Goal: Information Seeking & Learning: Learn about a topic

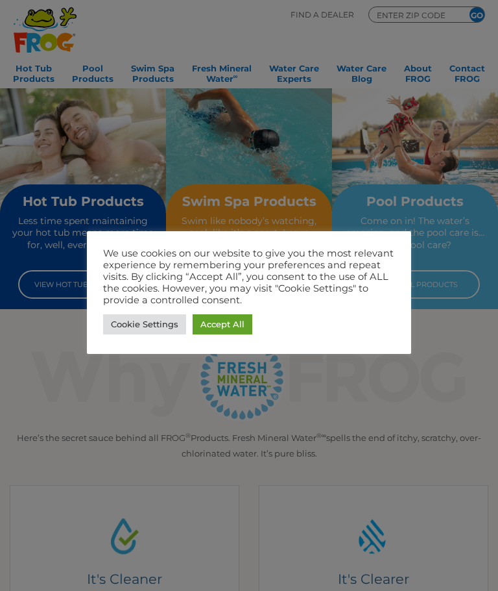
click at [236, 321] on link "Accept All" at bounding box center [223, 324] width 60 height 20
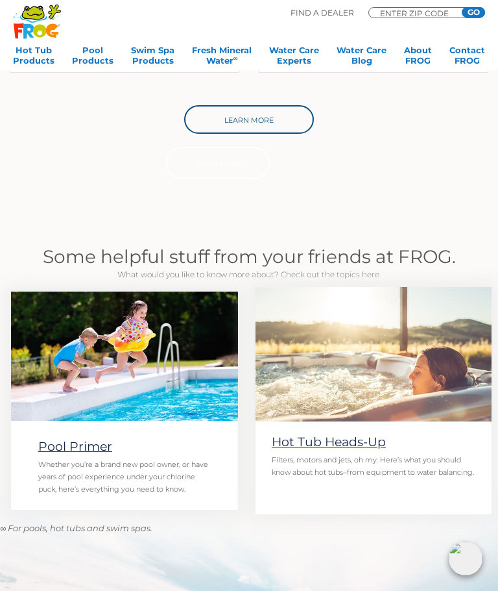
scroll to position [695, 0]
click at [474, 58] on link "Contact FROG" at bounding box center [468, 58] width 36 height 26
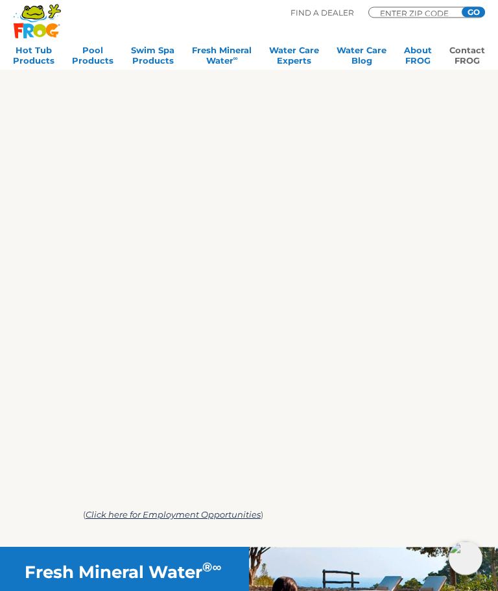
scroll to position [441, 0]
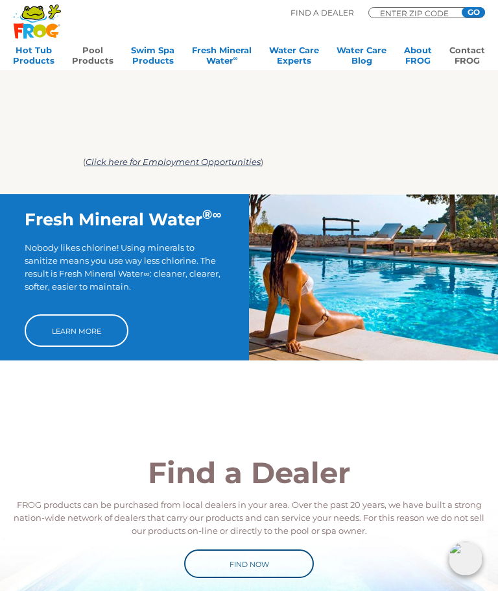
click at [92, 53] on link "Pool Products" at bounding box center [93, 58] width 42 height 26
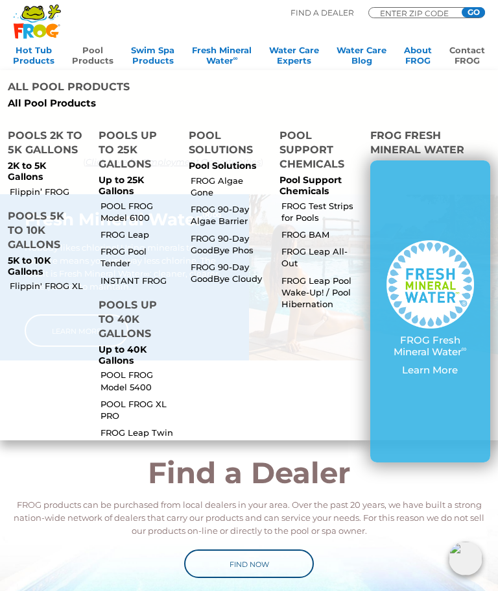
click at [120, 200] on link "POOL FROG Model 6100" at bounding box center [140, 211] width 78 height 23
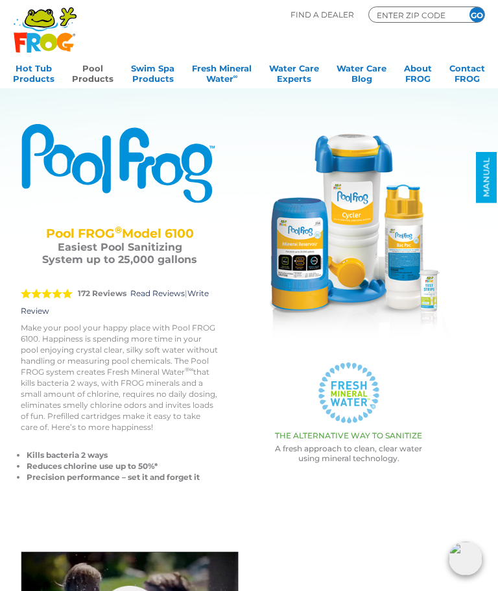
click at [90, 80] on link "Pool Products" at bounding box center [93, 72] width 42 height 26
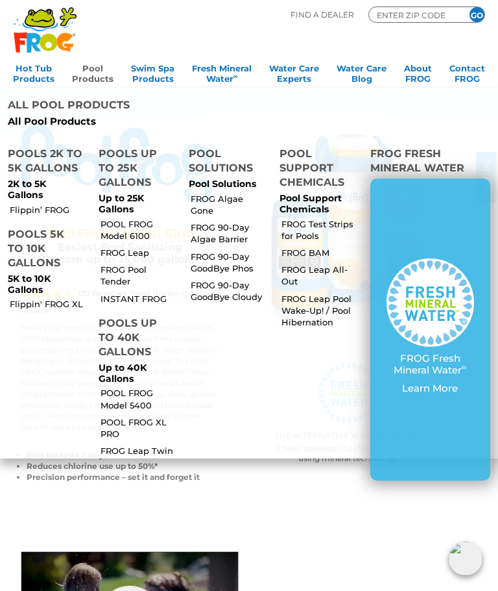
click at [137, 293] on link "INSTANT FROG" at bounding box center [140, 299] width 78 height 12
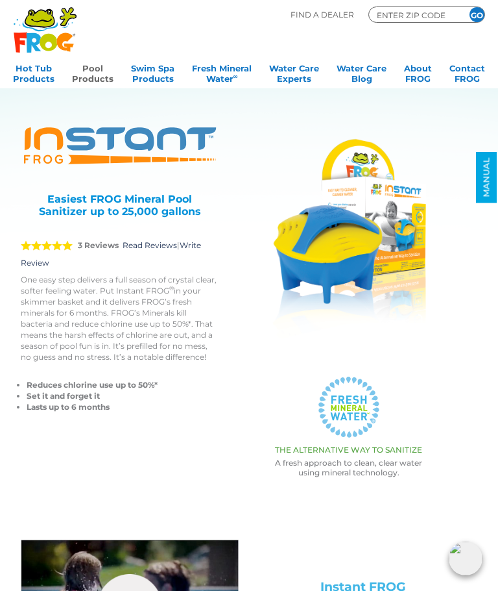
click at [88, 71] on link "Pool Products" at bounding box center [93, 72] width 42 height 26
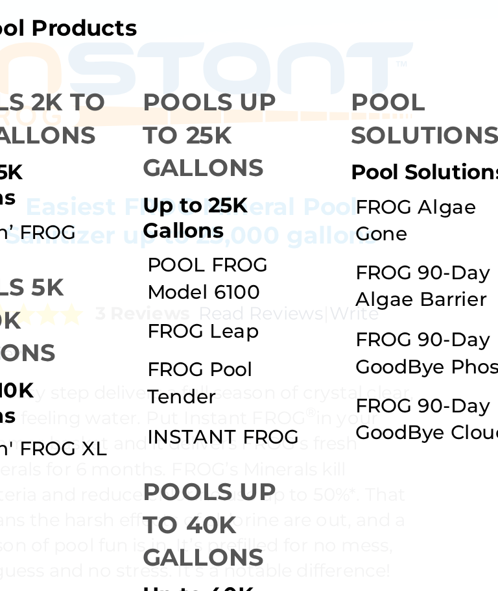
click at [101, 264] on link "FROG Pool Tender" at bounding box center [140, 275] width 78 height 23
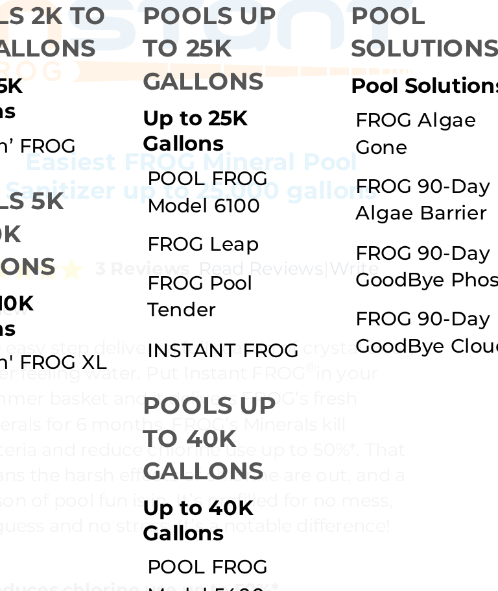
click at [186, 217] on div "INSTANT FROG® Easiest FROG Mineral Pool Sanitizer up to 25,000 gallons 5 3 Revi…" at bounding box center [130, 271] width 219 height 296
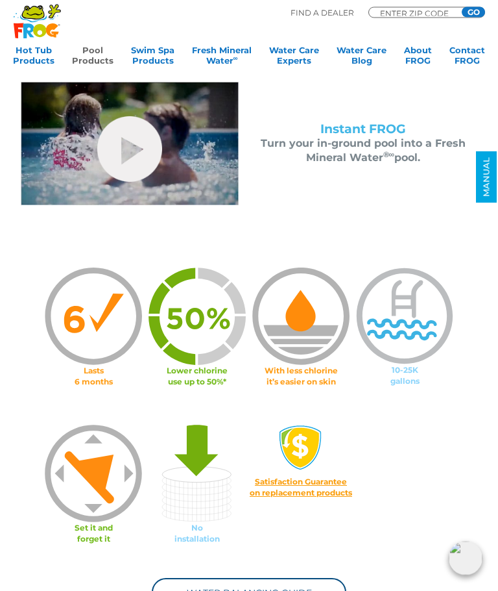
scroll to position [458, 0]
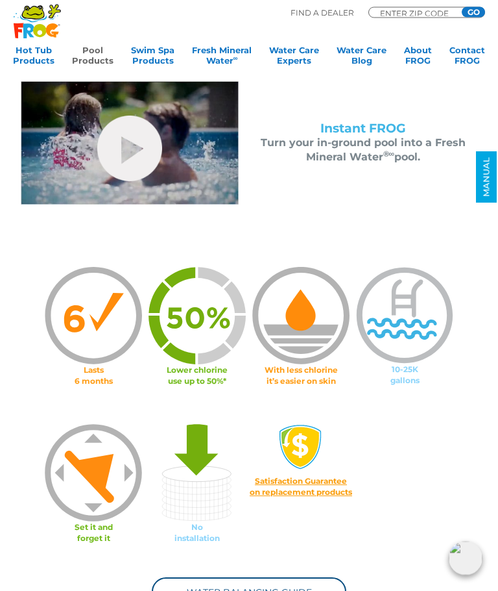
click at [86, 56] on link "Pool Products" at bounding box center [93, 58] width 42 height 26
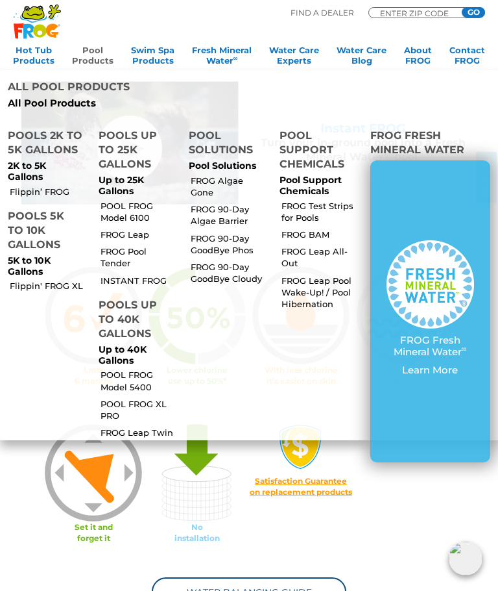
click at [310, 228] on link "FROG BAM" at bounding box center [321, 234] width 78 height 12
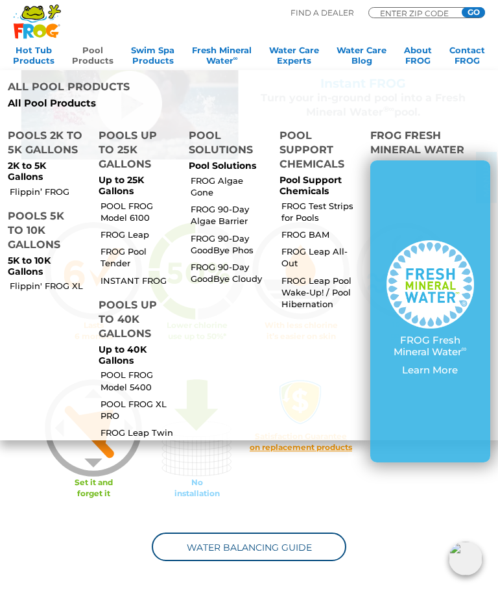
scroll to position [493, 0]
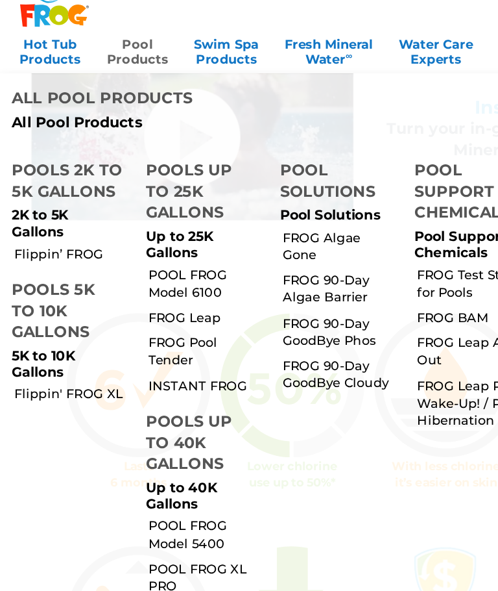
click at [116, 369] on link "POOL FROG Model 5400" at bounding box center [140, 380] width 78 height 23
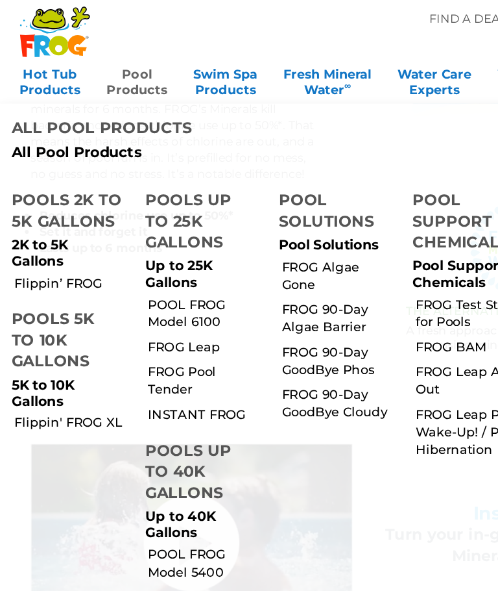
scroll to position [239, 0]
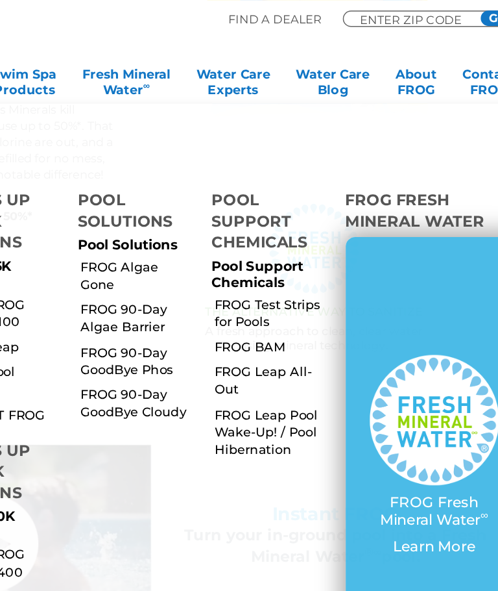
click at [282, 245] on link "FROG Leap All-Out" at bounding box center [321, 256] width 78 height 23
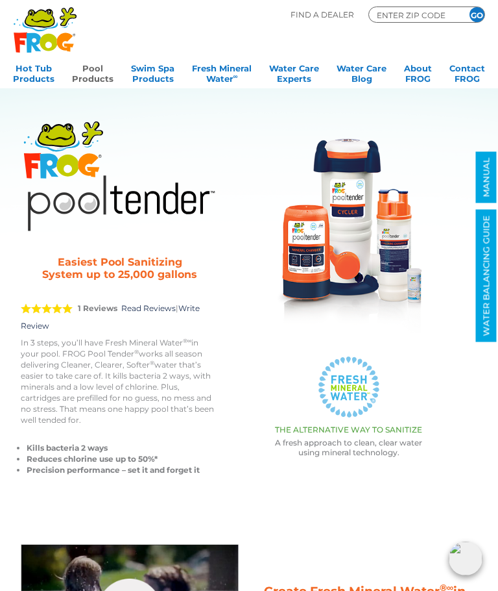
scroll to position [36, 0]
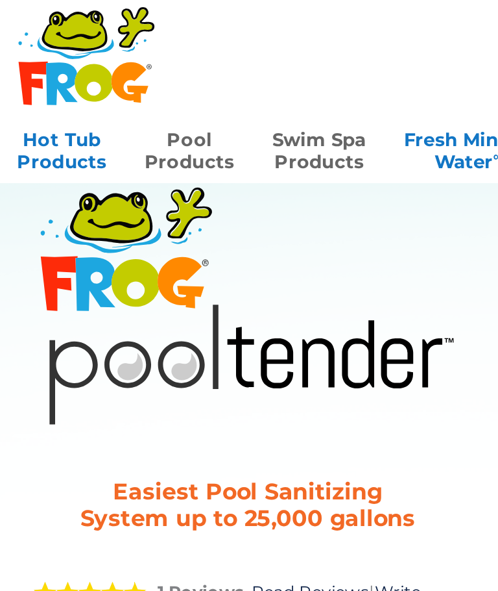
click at [153, 66] on link "Swim Spa Products" at bounding box center [152, 72] width 43 height 26
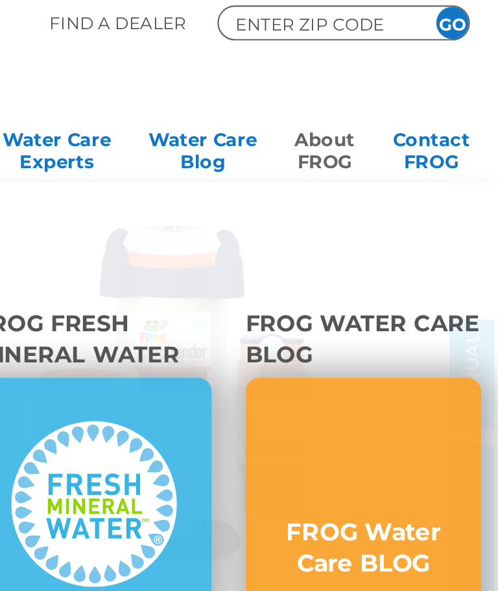
click at [404, 67] on link "About FROG" at bounding box center [418, 72] width 28 height 26
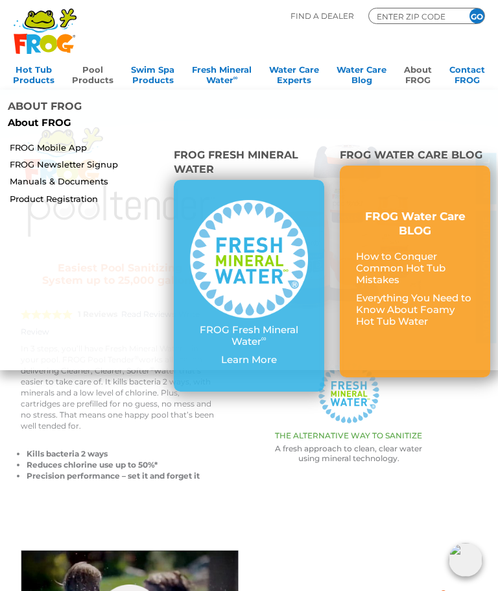
scroll to position [0, 0]
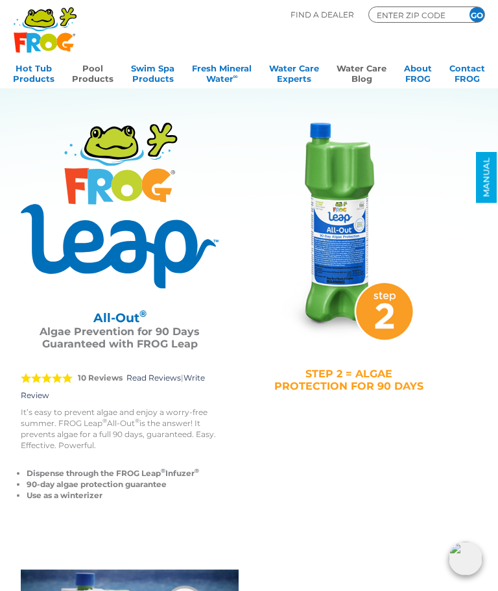
click at [373, 76] on link "Water Care Blog" at bounding box center [362, 72] width 50 height 26
